Goal: Task Accomplishment & Management: Manage account settings

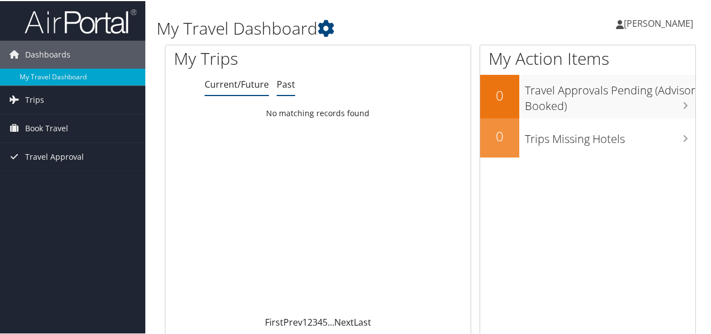
click at [292, 84] on link "Past" at bounding box center [286, 83] width 18 height 12
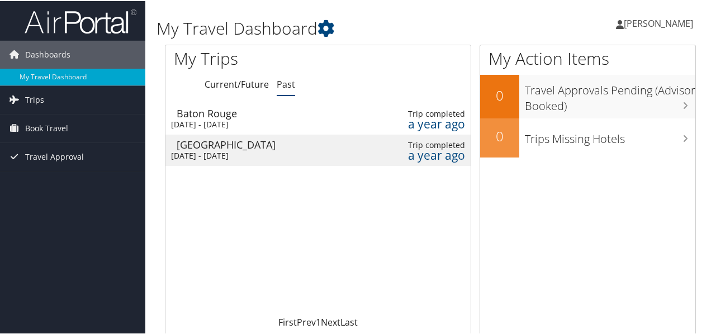
click at [643, 17] on span "[PERSON_NAME]" at bounding box center [658, 22] width 69 height 12
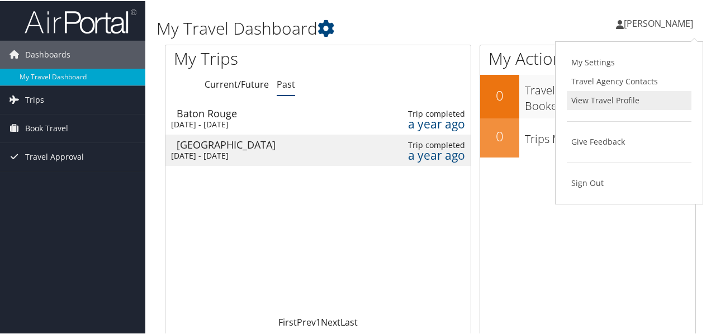
click at [600, 101] on link "View Travel Profile" at bounding box center [629, 99] width 125 height 19
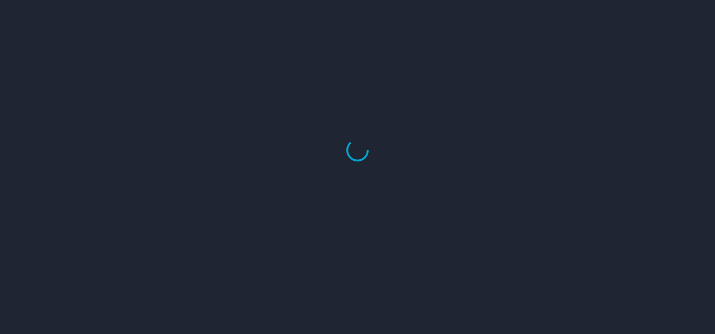
select select "US"
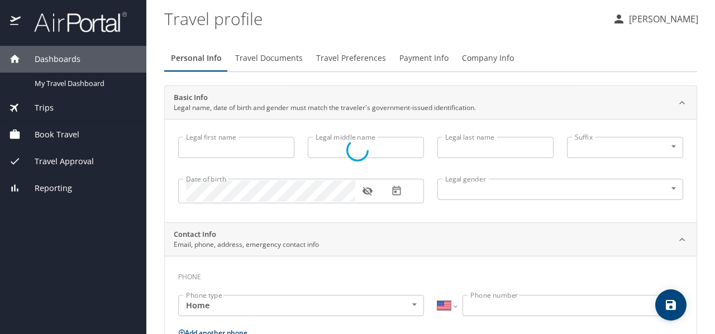
type input "[PERSON_NAME]"
type input "[DEMOGRAPHIC_DATA]"
select select "US"
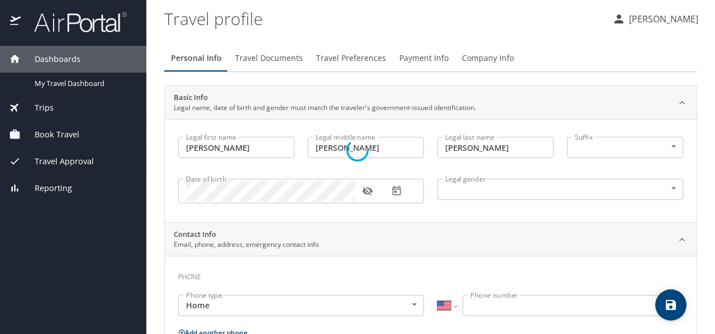
select select "US"
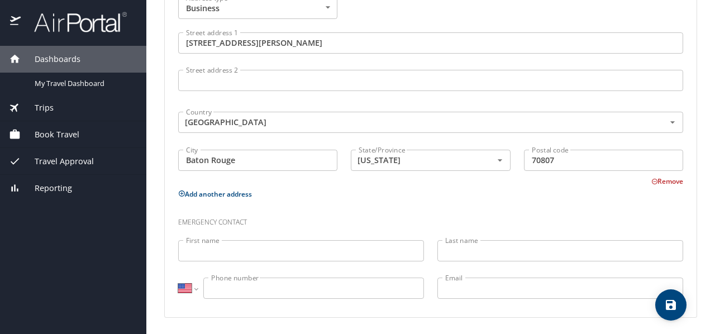
scroll to position [715, 0]
click at [79, 161] on span "Travel Approval" at bounding box center [57, 161] width 73 height 12
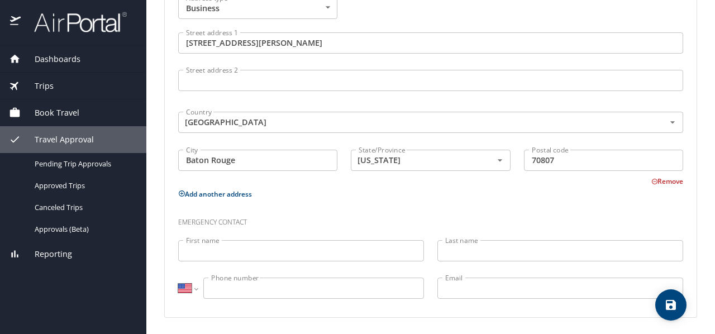
click at [92, 108] on div "Book Travel" at bounding box center [73, 113] width 129 height 12
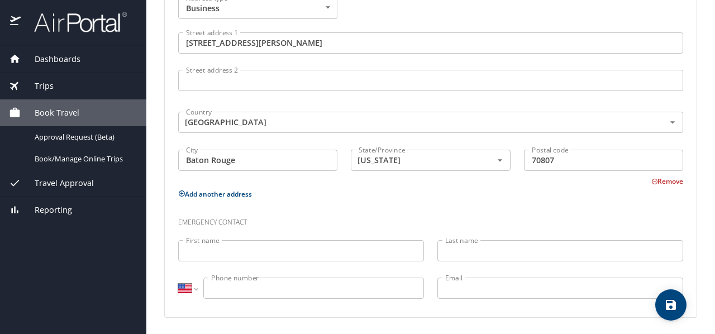
click at [87, 93] on div "Trips" at bounding box center [73, 86] width 146 height 27
